Goal: Information Seeking & Learning: Check status

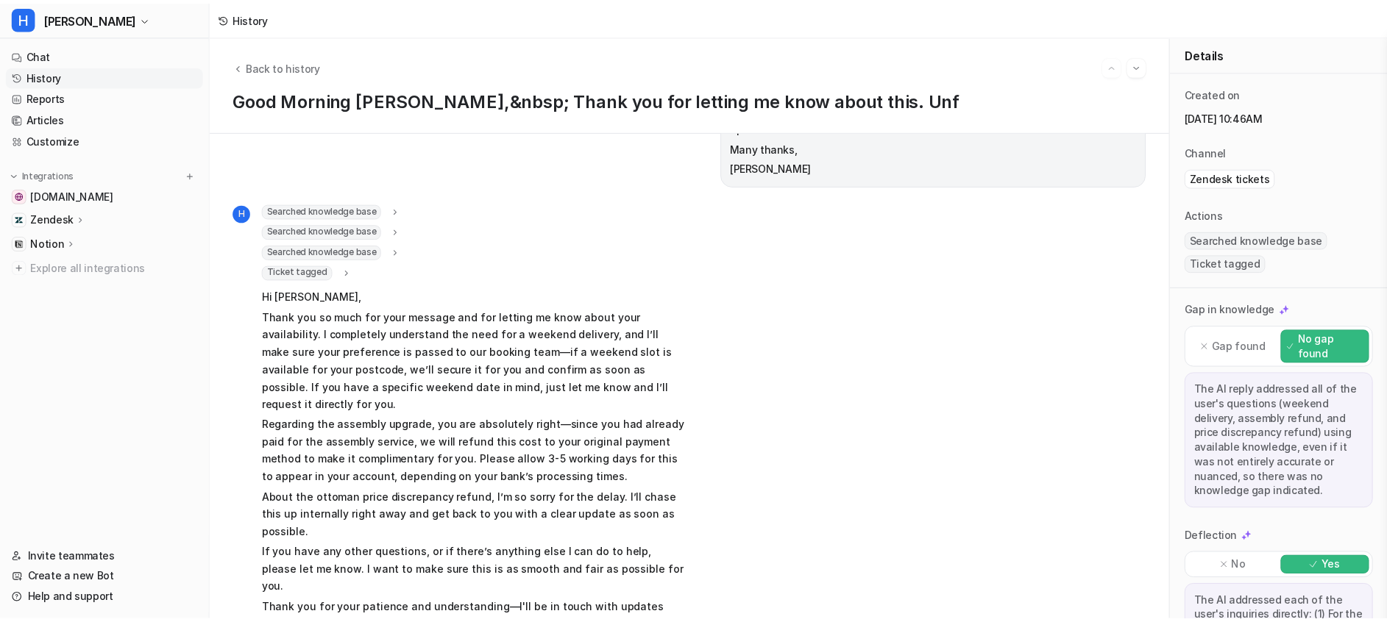
scroll to position [352, 0]
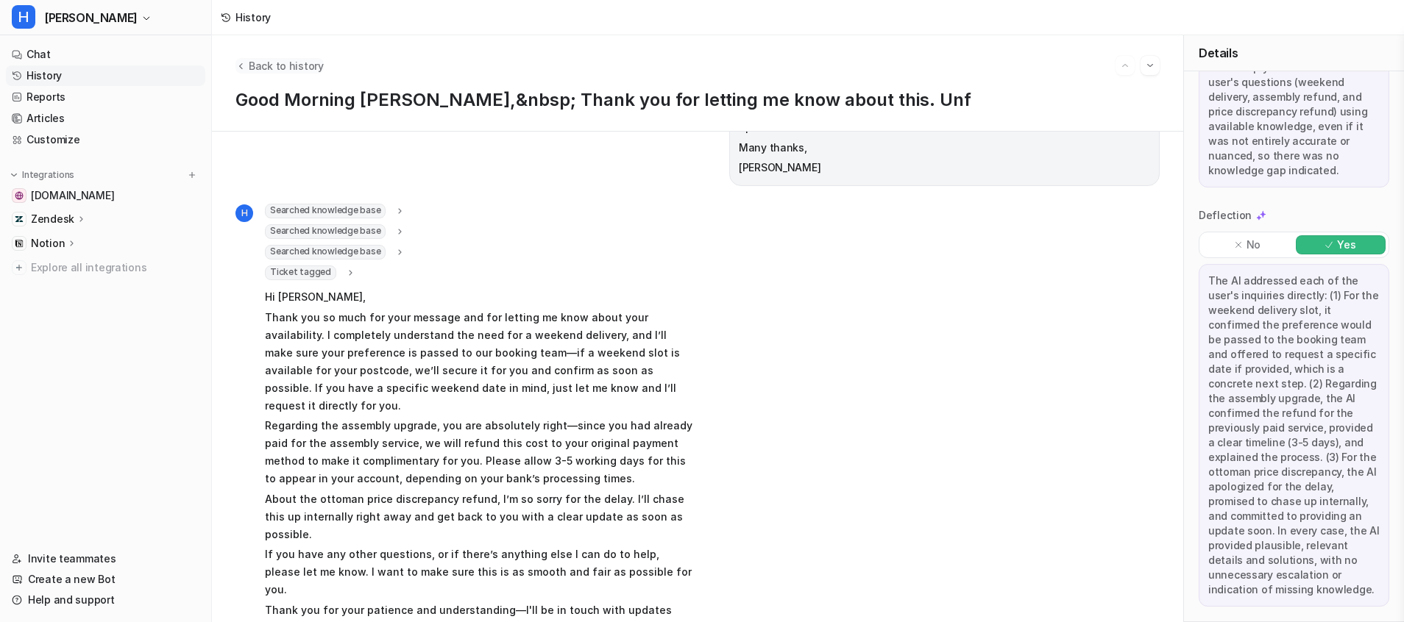
click at [269, 66] on span "Back to history" at bounding box center [286, 65] width 75 height 15
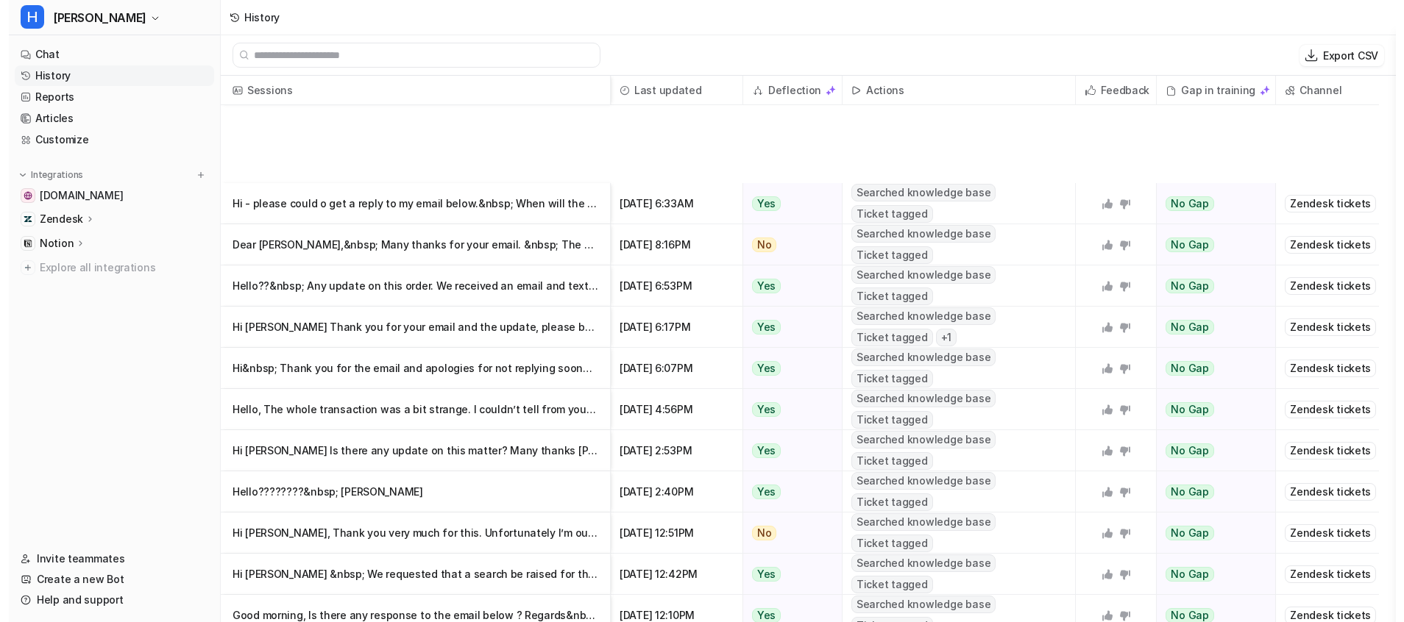
scroll to position [758, 0]
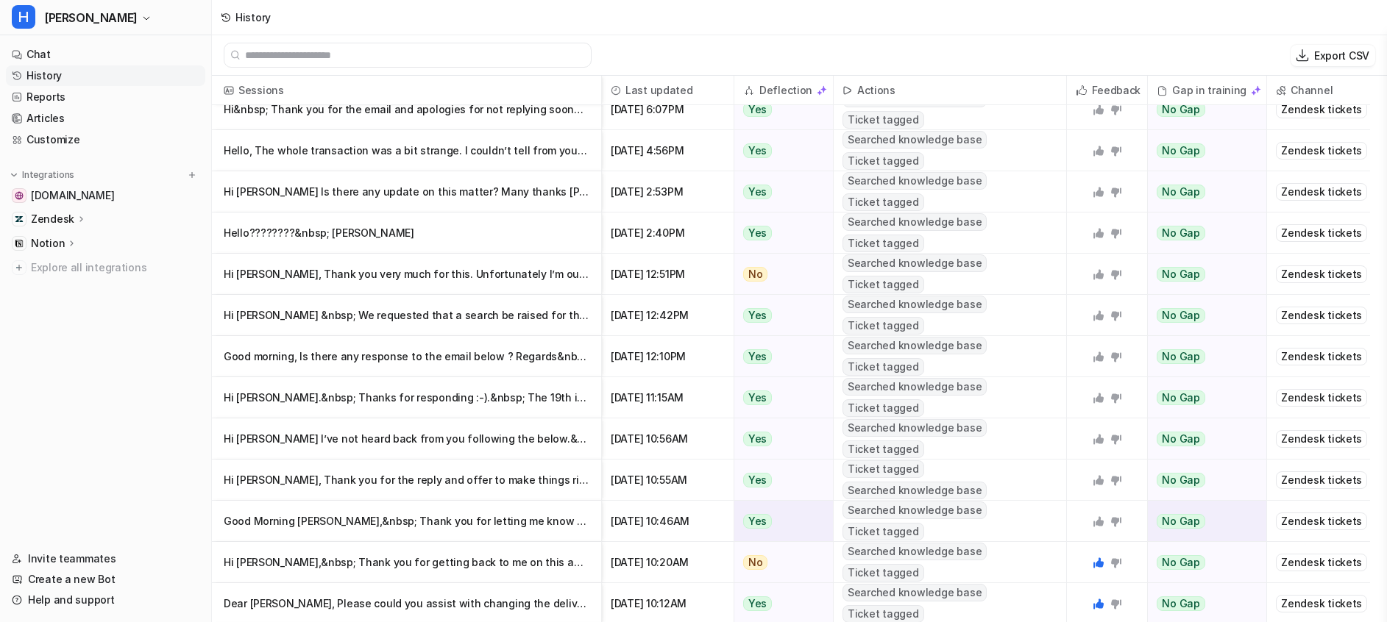
click at [1101, 522] on icon at bounding box center [1098, 521] width 10 height 10
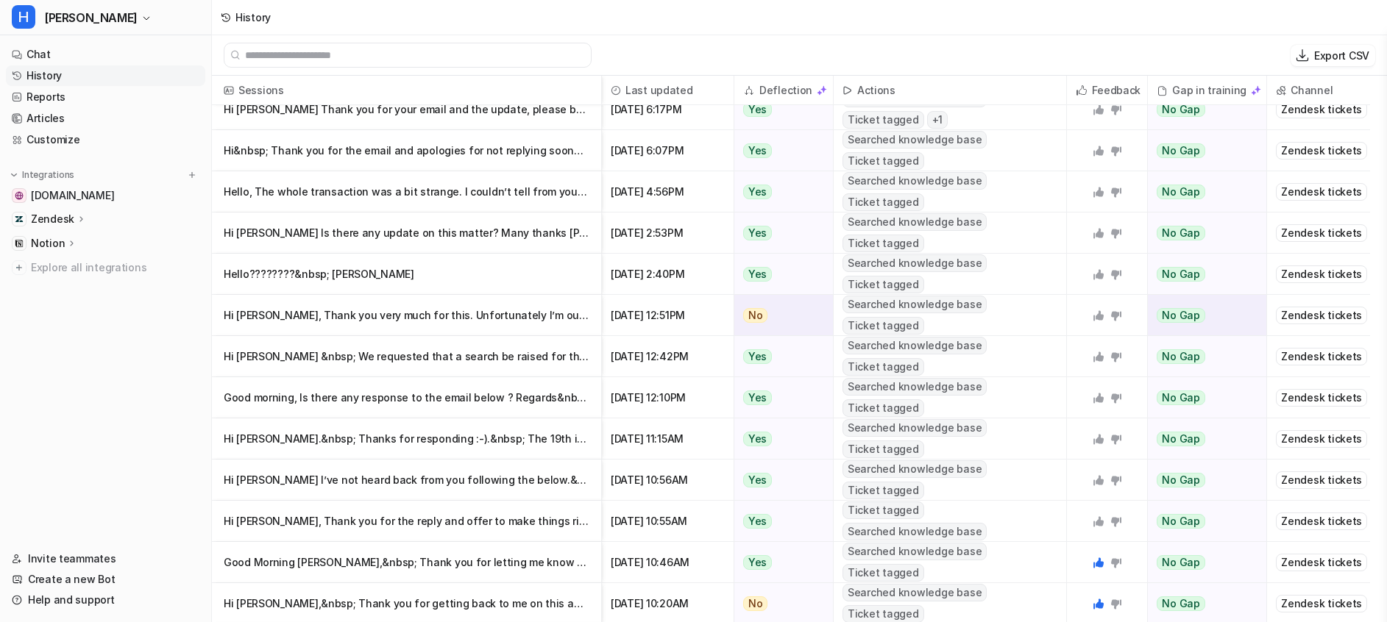
click at [562, 303] on p "Hi [PERSON_NAME], Thank you very much for this. Unfortunately I’m out all day […" at bounding box center [407, 315] width 366 height 41
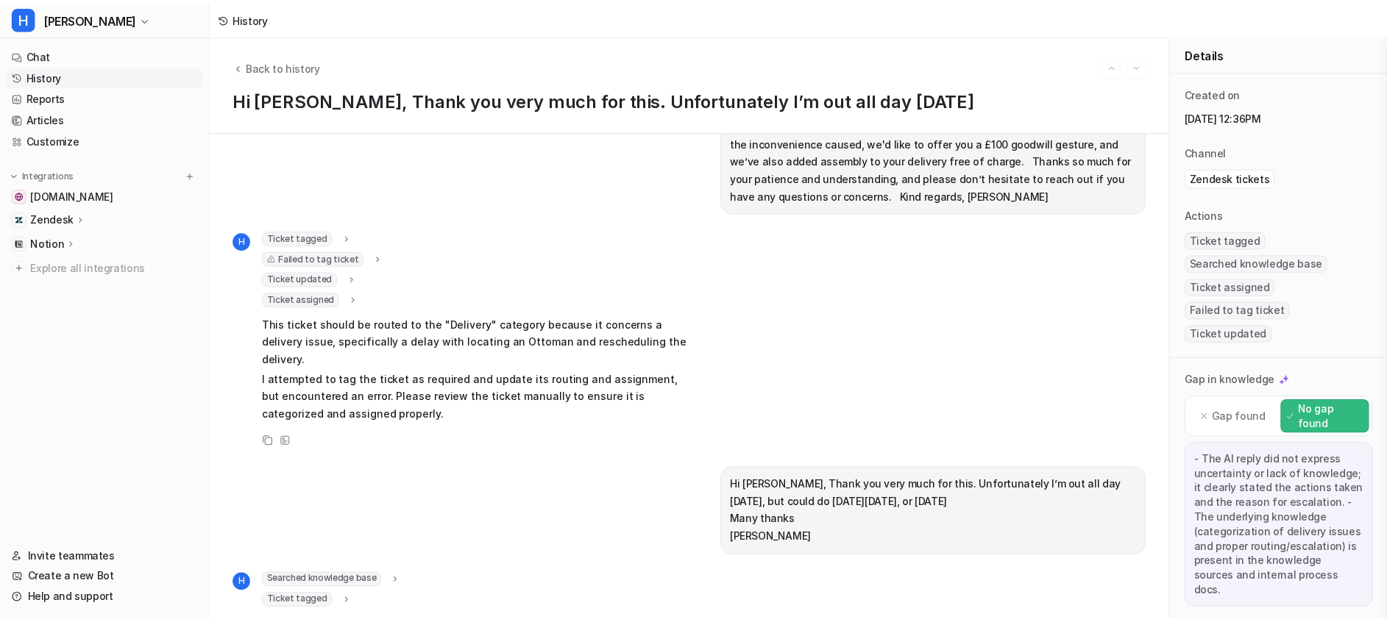
scroll to position [371, 0]
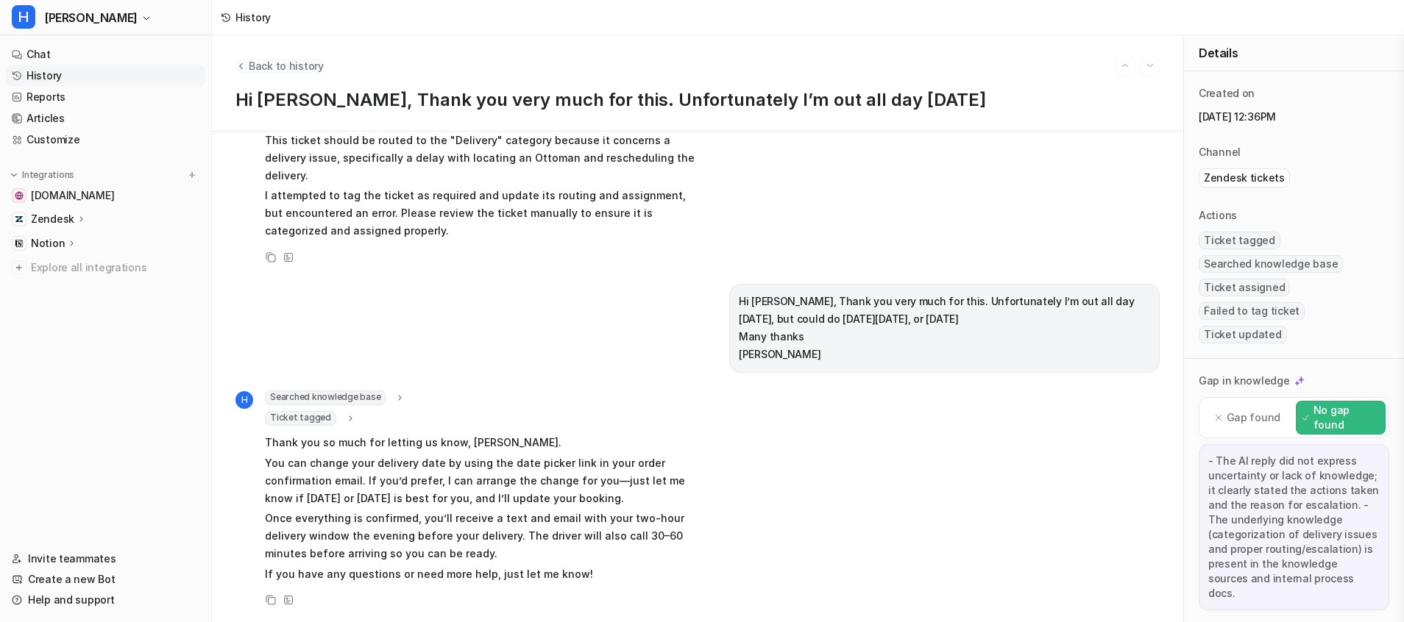
click at [269, 59] on span "Back to history" at bounding box center [286, 65] width 75 height 15
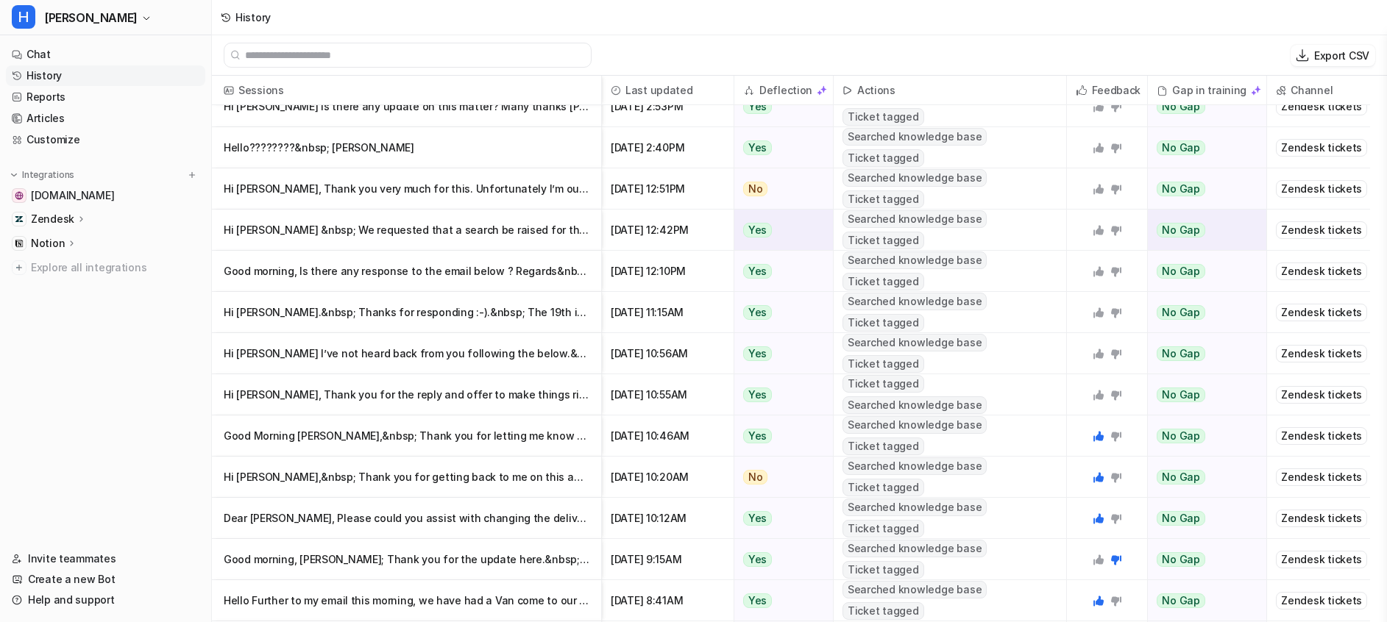
scroll to position [883, 0]
click at [500, 186] on p "Hi [PERSON_NAME], Thank you very much for this. Unfortunately I’m out all day […" at bounding box center [407, 190] width 366 height 41
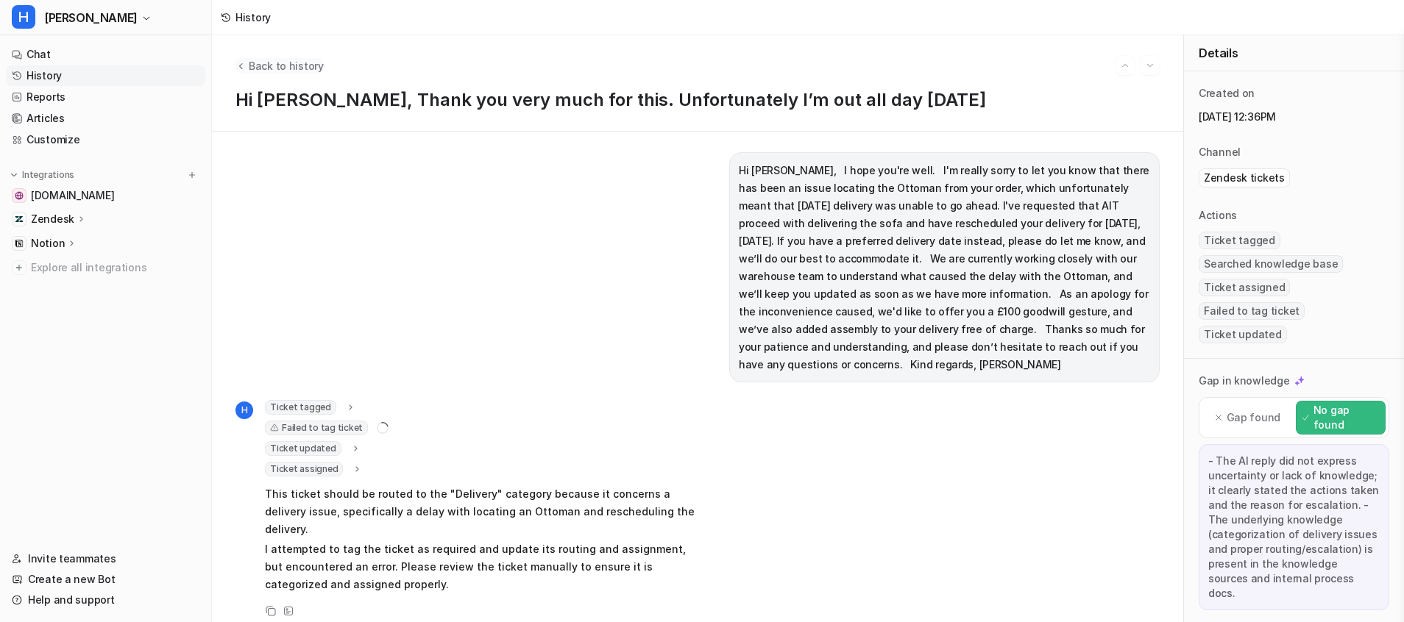
click at [258, 65] on span "Back to history" at bounding box center [286, 65] width 75 height 15
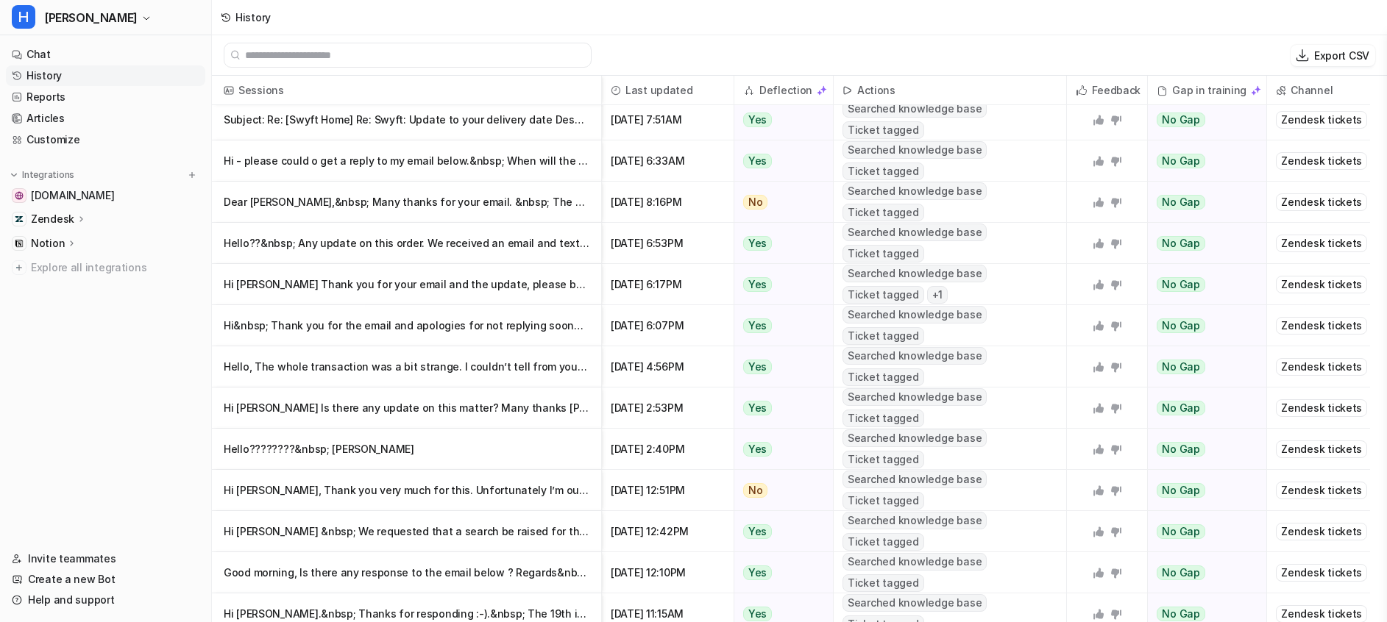
scroll to position [580, 0]
click at [1102, 495] on icon at bounding box center [1098, 493] width 10 height 10
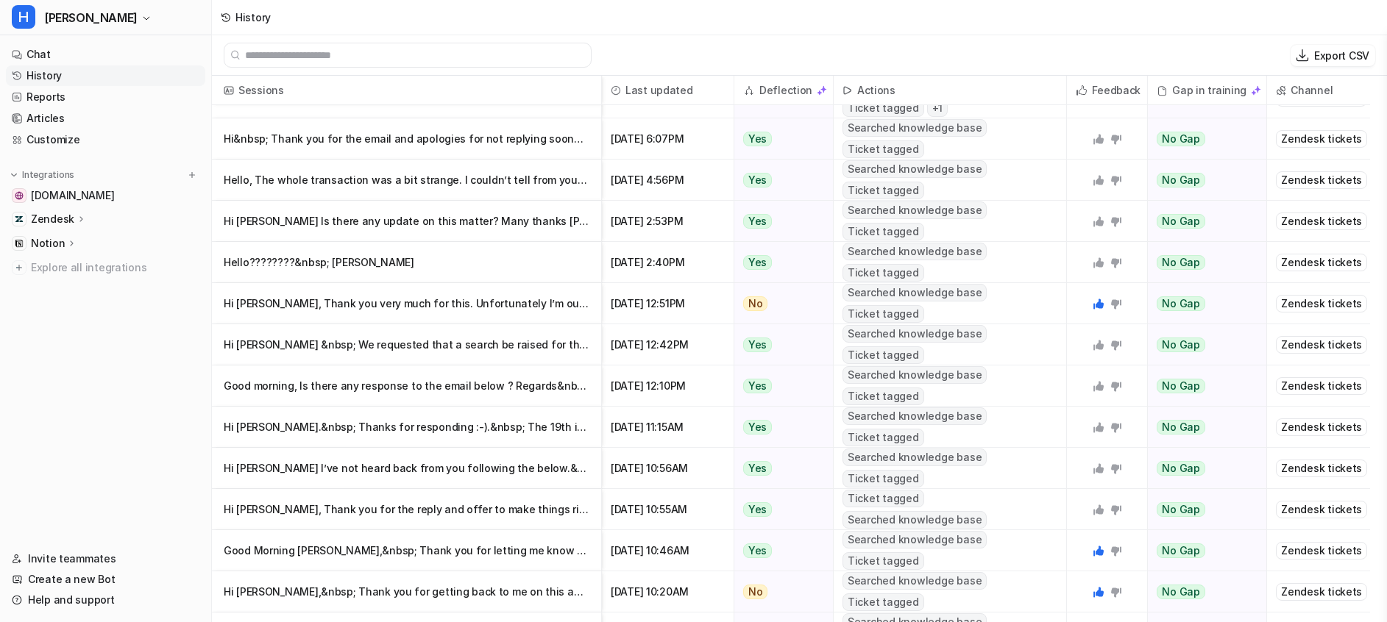
scroll to position [770, 0]
